Goal: Transaction & Acquisition: Obtain resource

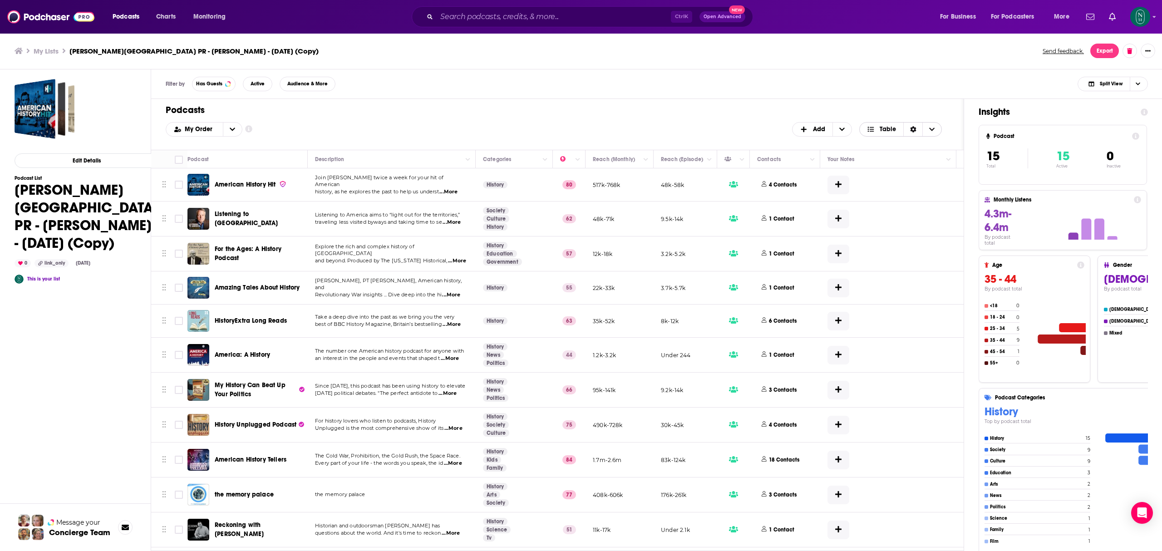
click at [937, 131] on span "Choose View" at bounding box center [931, 130] width 19 height 14
click at [1110, 49] on button "Export" at bounding box center [1104, 51] width 29 height 15
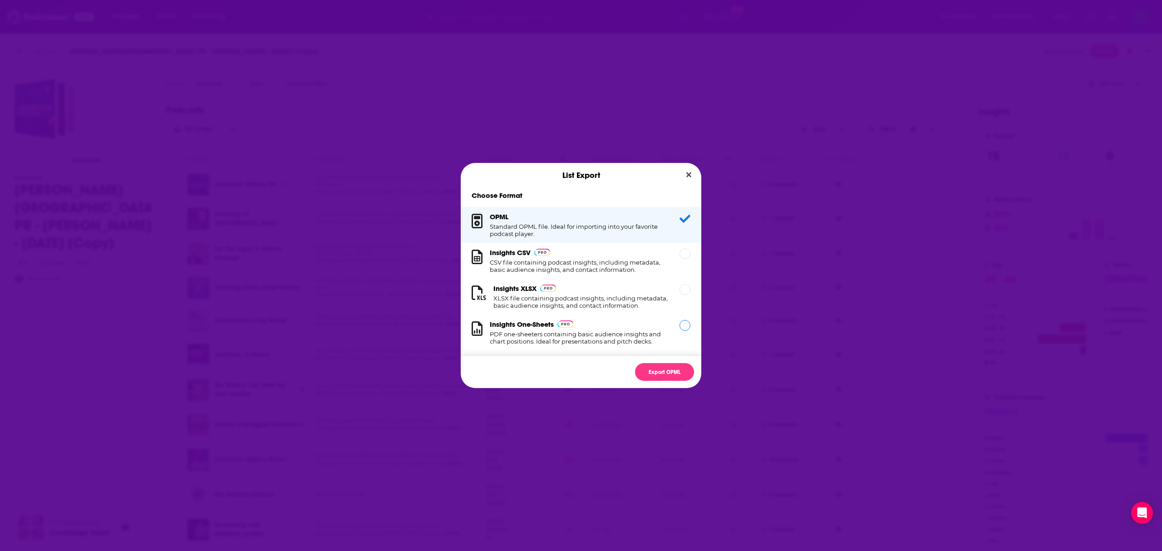
click at [680, 326] on div "Dialog" at bounding box center [685, 325] width 11 height 11
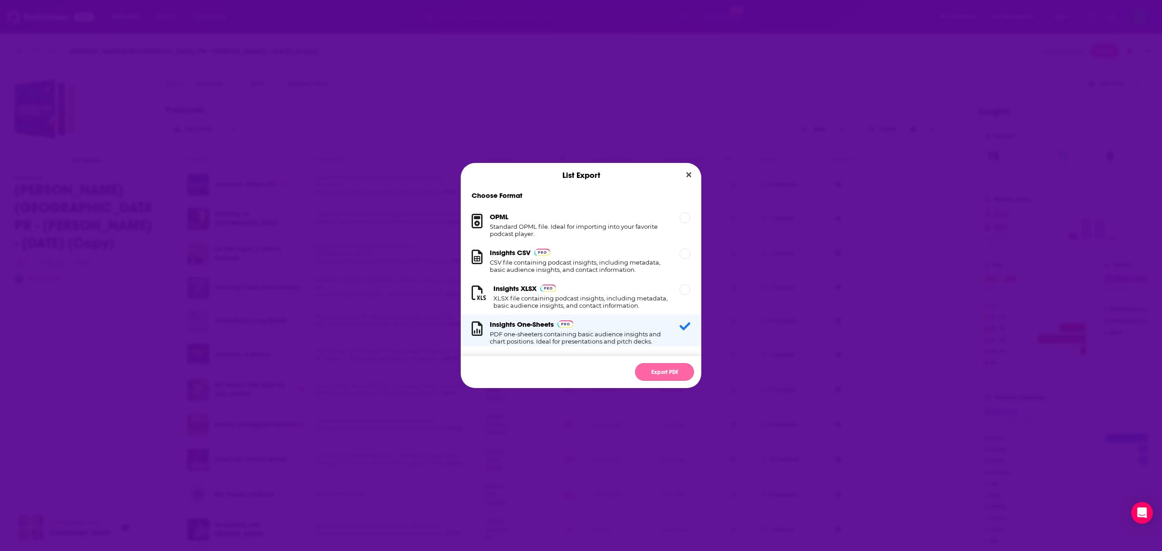
click at [671, 376] on button "Export PDF" at bounding box center [664, 372] width 59 height 18
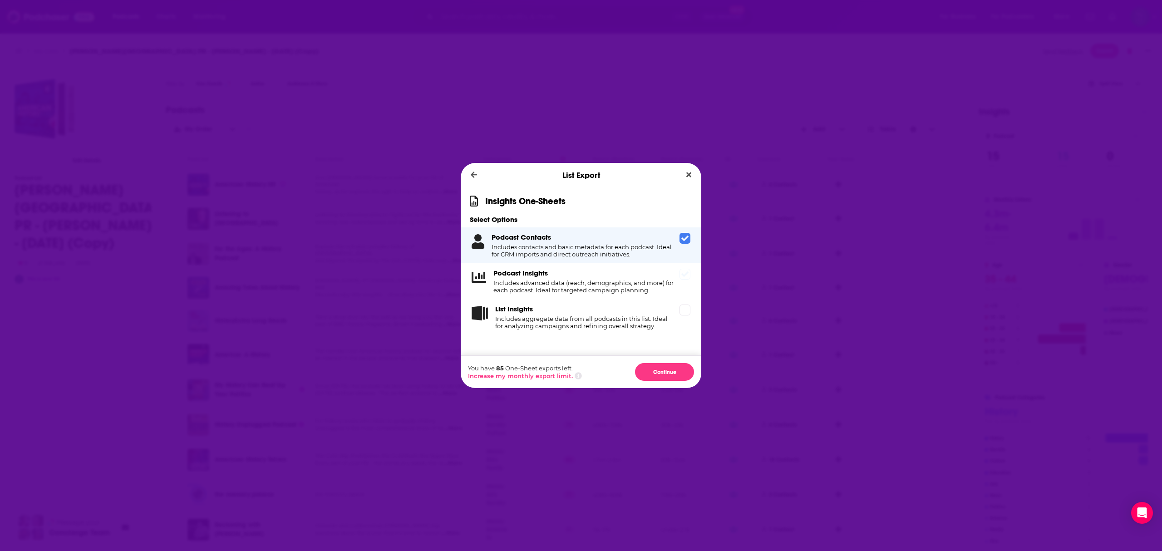
click at [688, 272] on icon "Dialog" at bounding box center [684, 274] width 7 height 7
click at [684, 311] on span "Dialog" at bounding box center [685, 310] width 11 height 11
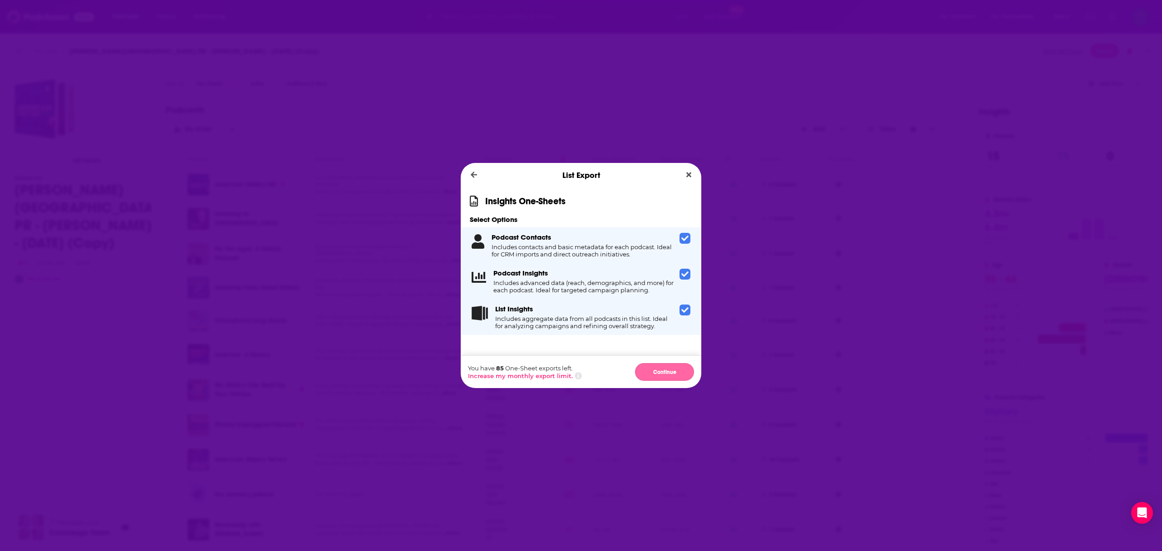
click at [671, 377] on button "Continue" at bounding box center [664, 372] width 59 height 18
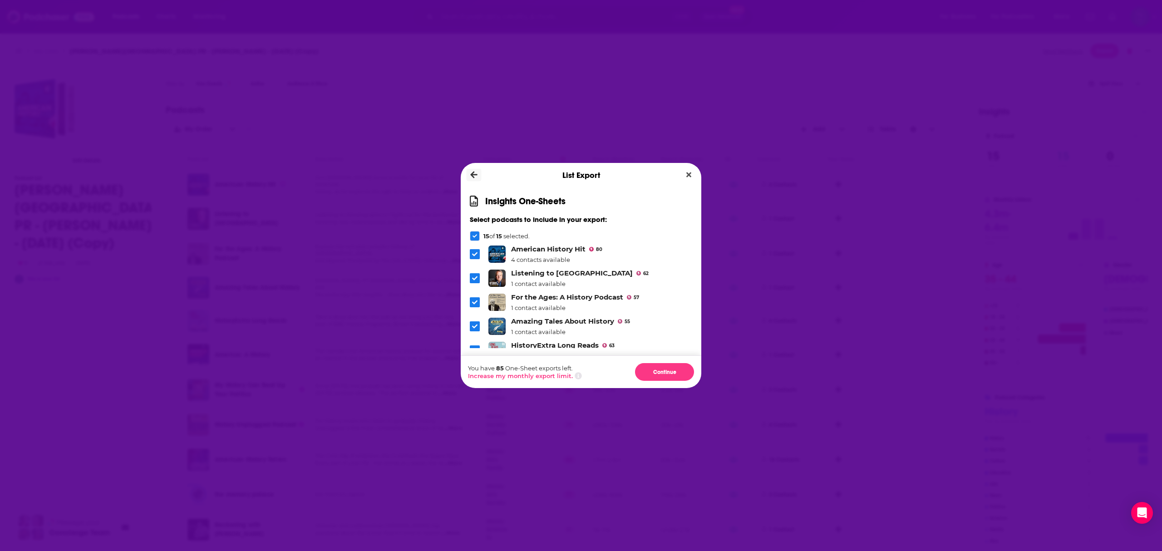
click at [468, 177] on button "Dialog" at bounding box center [474, 175] width 15 height 13
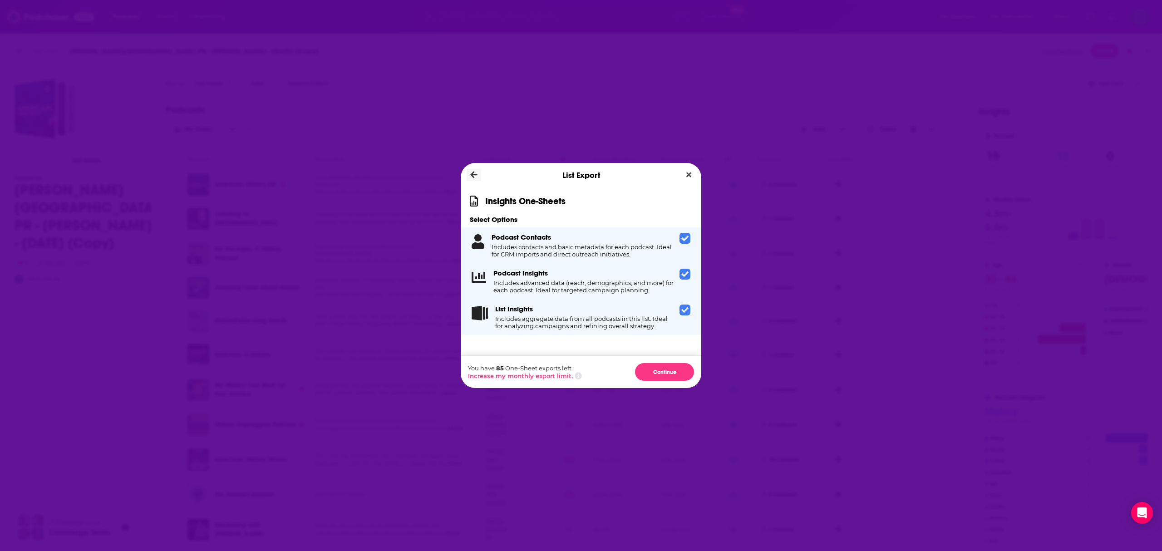
click at [468, 177] on button "Dialog" at bounding box center [474, 175] width 15 height 13
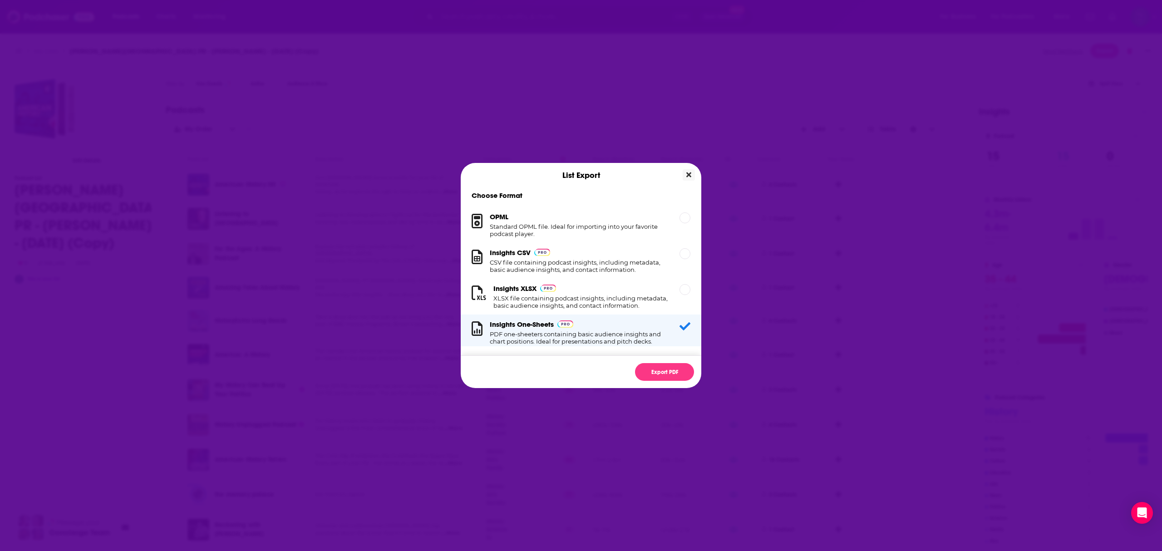
click at [689, 175] on icon "Close" at bounding box center [688, 174] width 5 height 5
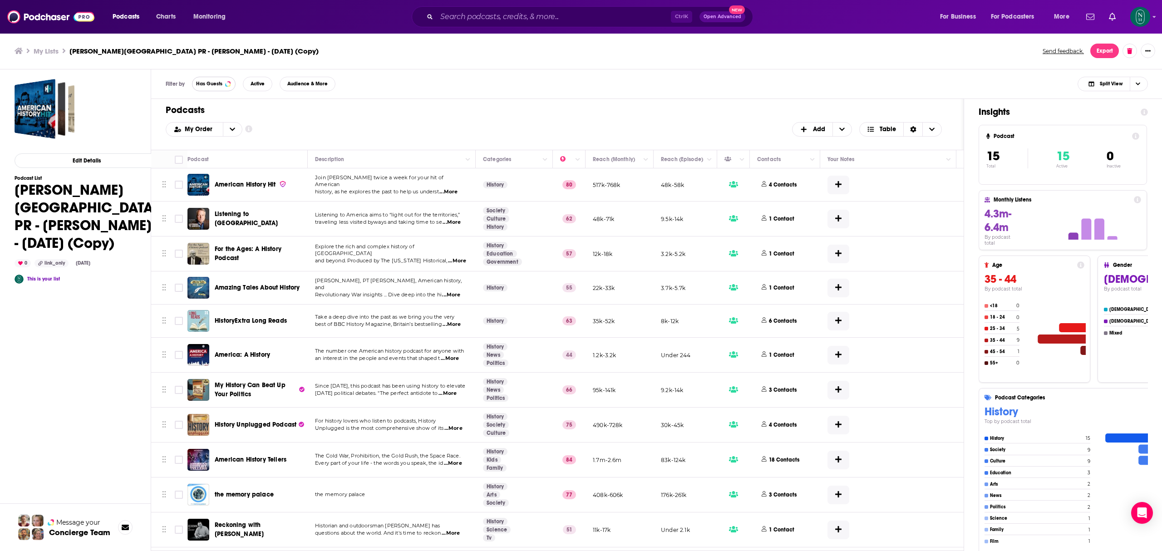
click at [214, 87] on button "Has Guests" at bounding box center [214, 84] width 44 height 15
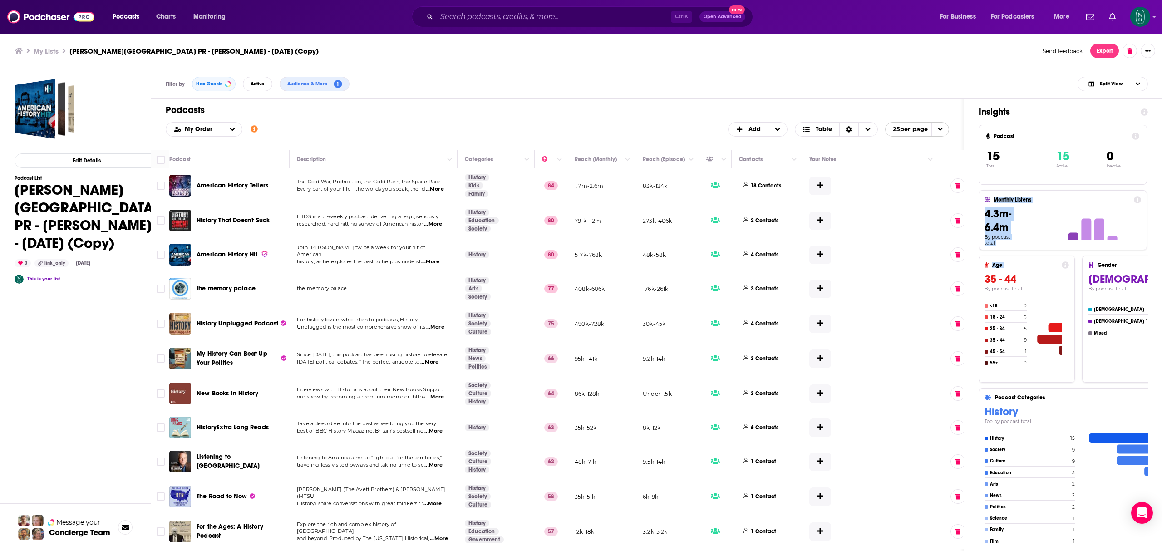
drag, startPoint x: 965, startPoint y: 195, endPoint x: 971, endPoint y: 278, distance: 82.8
click at [971, 278] on div "Insights Podcast 15 Total 15 Active 0 Inactive Monthly Listens 4.3m-6.4m By pod…" at bounding box center [1063, 356] width 198 height 515
click at [940, 130] on icon "open menu" at bounding box center [940, 129] width 5 height 3
click at [928, 156] on button "50 per page" at bounding box center [917, 160] width 63 height 14
click at [1115, 13] on icon "Show notifications dropdown" at bounding box center [1112, 17] width 7 height 8
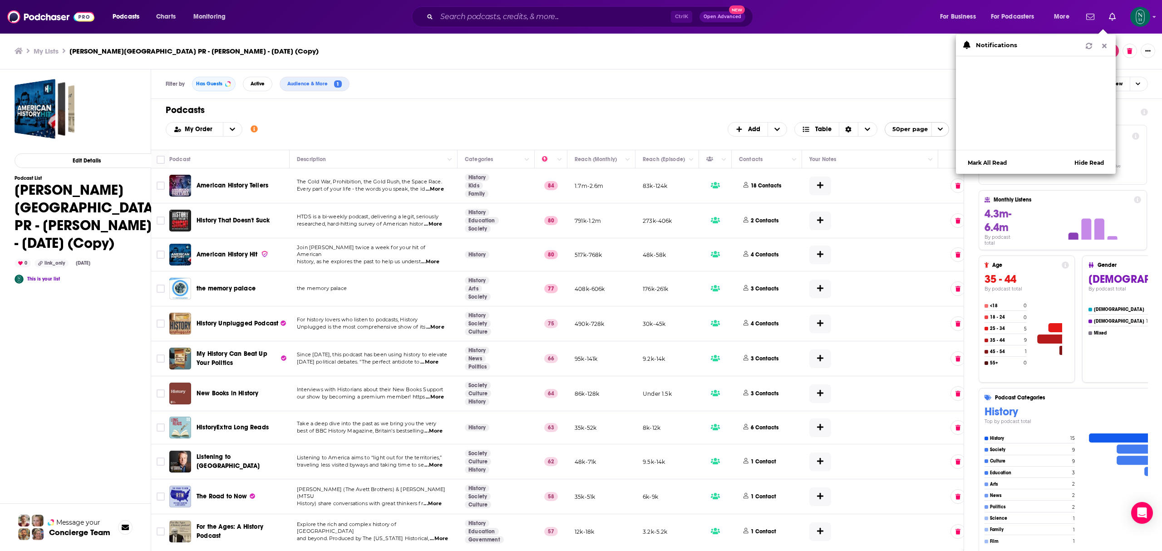
click at [898, 65] on div "My Lists [PERSON_NAME][GEOGRAPHIC_DATA] PR - [PERSON_NAME] - [DATE] (Copy) Send…" at bounding box center [581, 51] width 1163 height 37
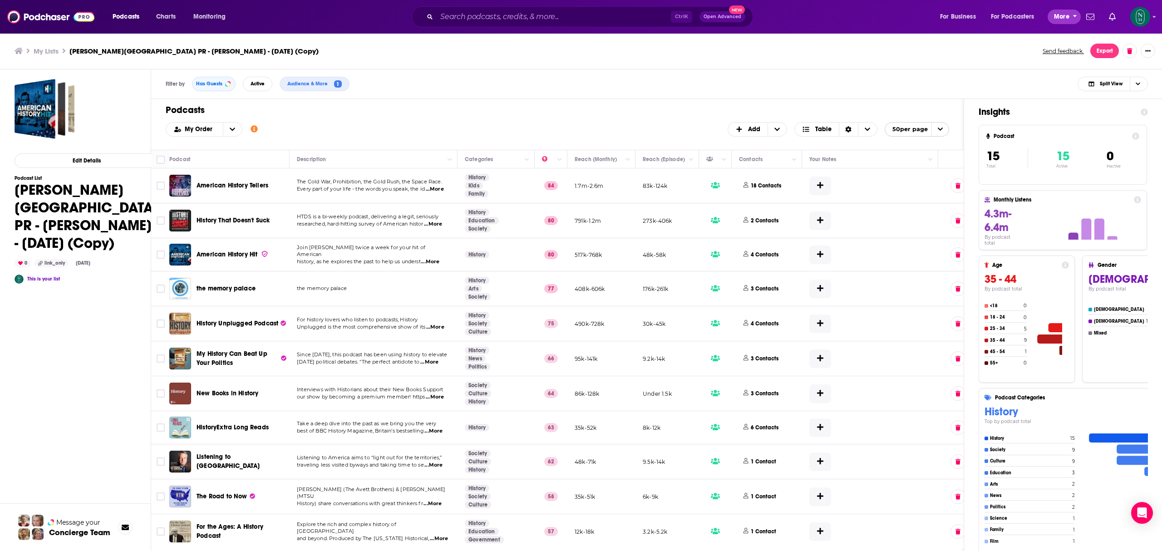
click at [1062, 15] on span "More" at bounding box center [1061, 16] width 15 height 13
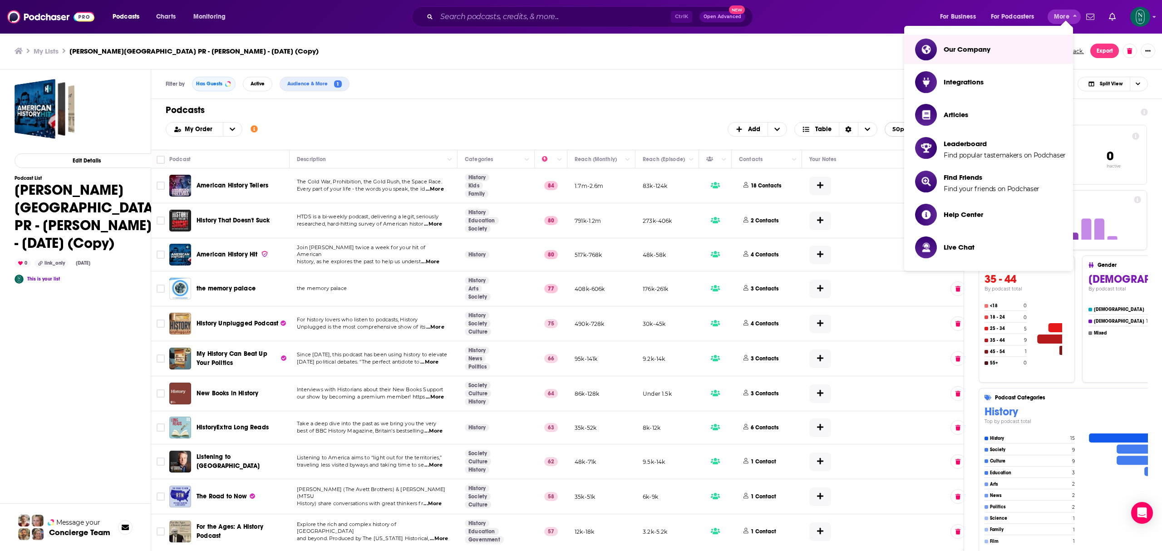
click at [788, 49] on ul "My Lists [PERSON_NAME][GEOGRAPHIC_DATA] PR - [PERSON_NAME] - [DATE] (Copy)" at bounding box center [524, 51] width 1018 height 9
